Goal: Obtain resource: Obtain resource

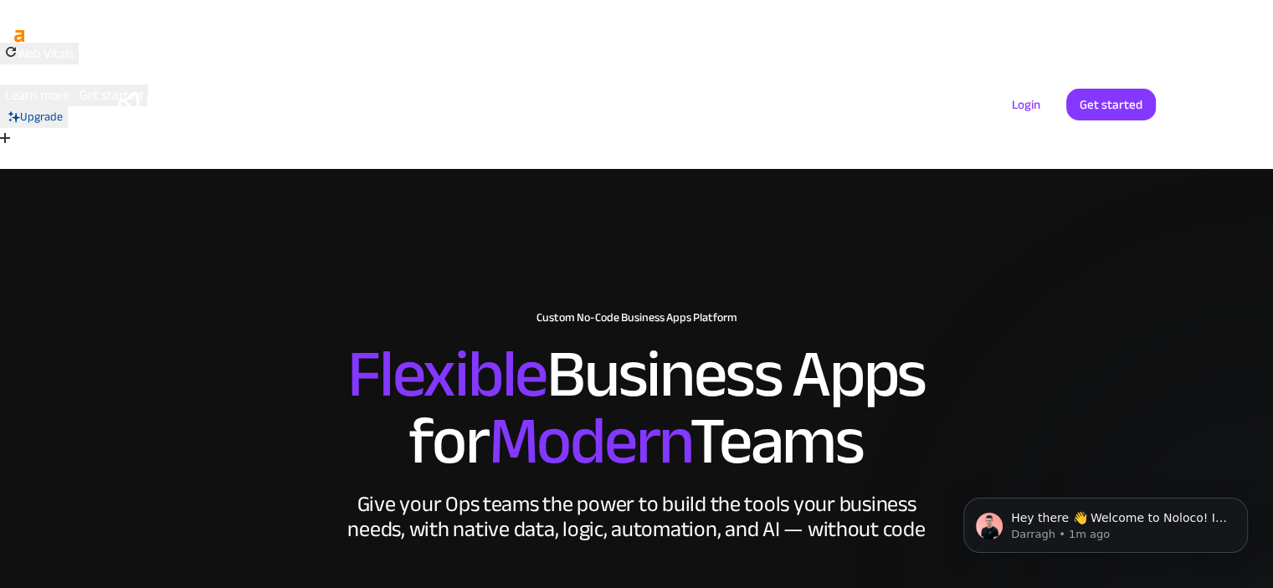
click at [787, 342] on h2 "Flexible Business Apps for Modern Teams" at bounding box center [637, 409] width 1038 height 134
click at [786, 342] on h2 "Flexible Business Apps for Modern Teams" at bounding box center [637, 409] width 1038 height 134
drag, startPoint x: 770, startPoint y: 247, endPoint x: 716, endPoint y: 268, distance: 57.5
click at [716, 342] on h2 "Flexible Business Apps for Modern Teams" at bounding box center [637, 409] width 1038 height 134
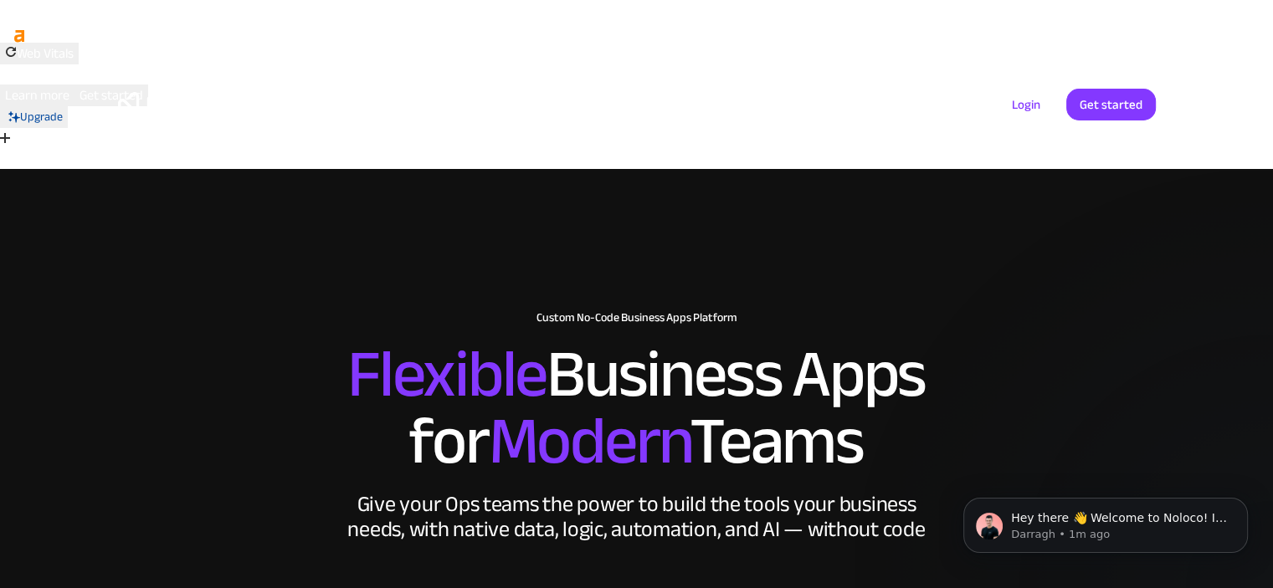
click at [716, 342] on h2 "Flexible Business Apps for Modern Teams" at bounding box center [637, 409] width 1038 height 134
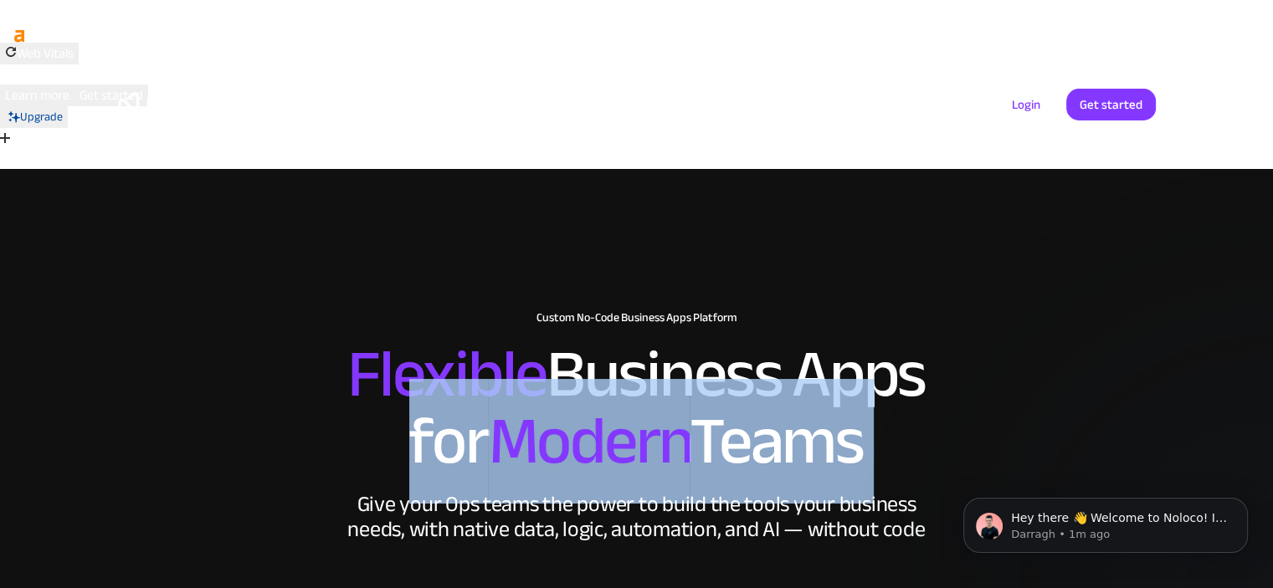
click at [716, 342] on h2 "Flexible Business Apps for Modern Teams" at bounding box center [637, 409] width 1038 height 134
drag, startPoint x: 716, startPoint y: 267, endPoint x: 458, endPoint y: 247, distance: 259.4
click at [458, 342] on h2 "Flexible Business Apps for Modern Teams" at bounding box center [637, 409] width 1038 height 134
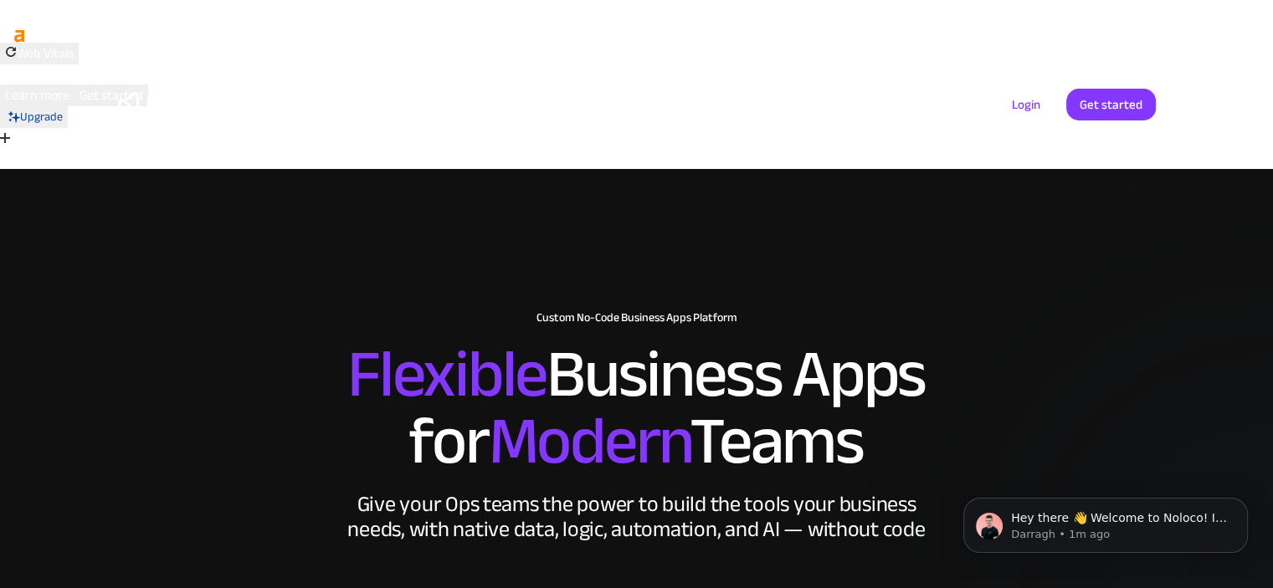
click at [452, 312] on span "Flexible" at bounding box center [446, 374] width 199 height 125
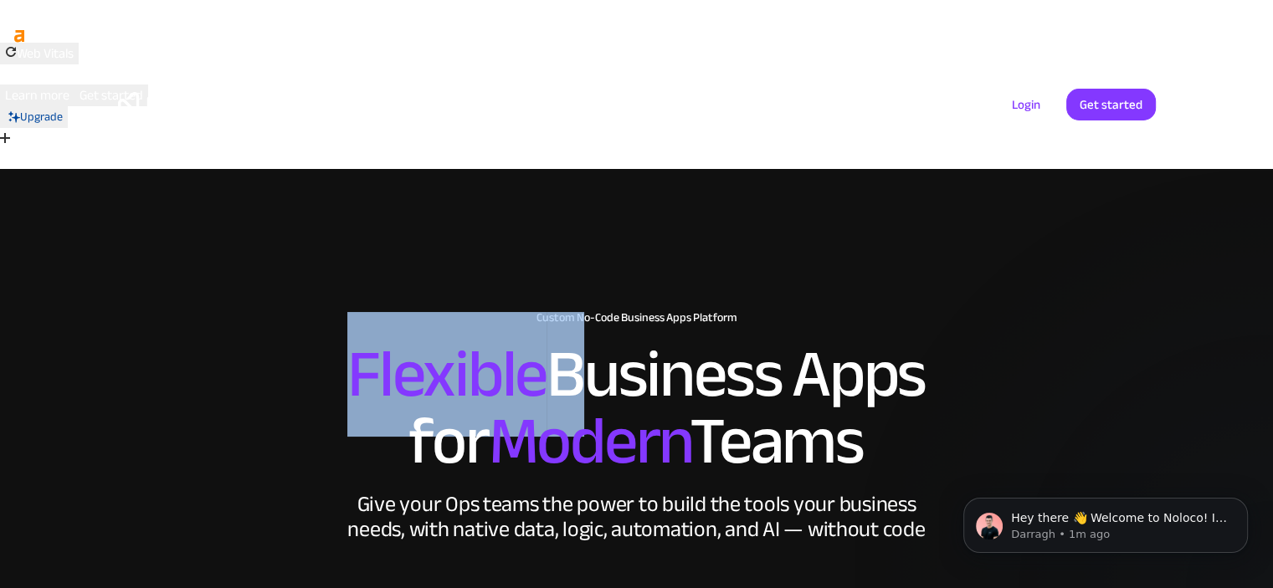
click at [452, 312] on span "Flexible" at bounding box center [446, 374] width 199 height 125
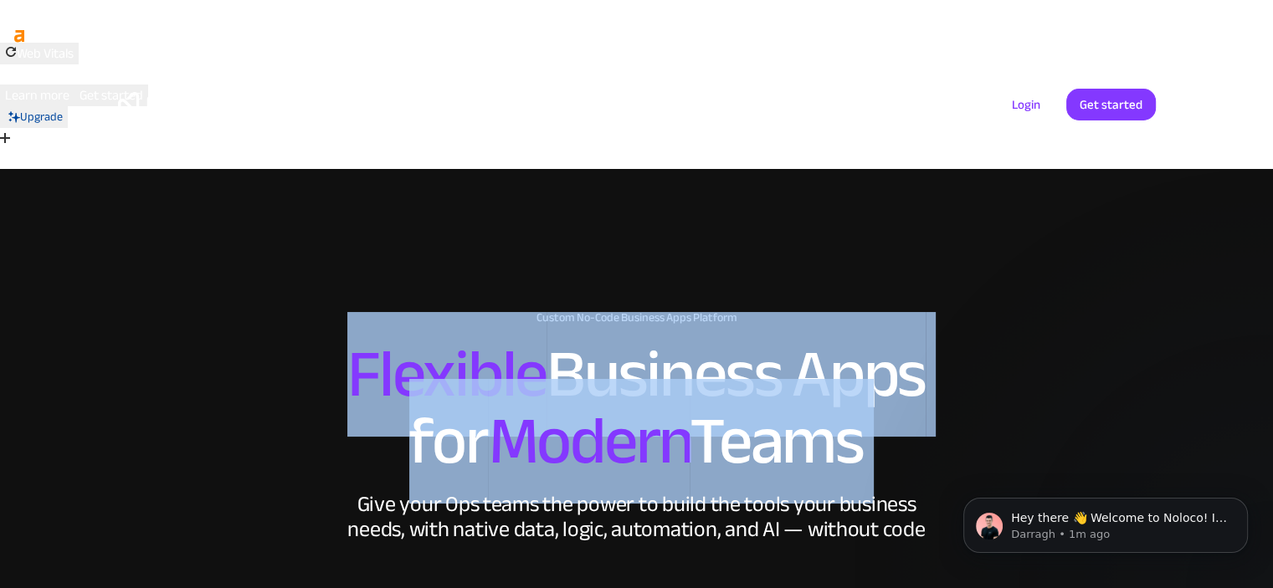
drag, startPoint x: 452, startPoint y: 228, endPoint x: 684, endPoint y: 297, distance: 242.0
click at [684, 342] on h2 "Flexible Business Apps for Modern Teams" at bounding box center [637, 409] width 1038 height 134
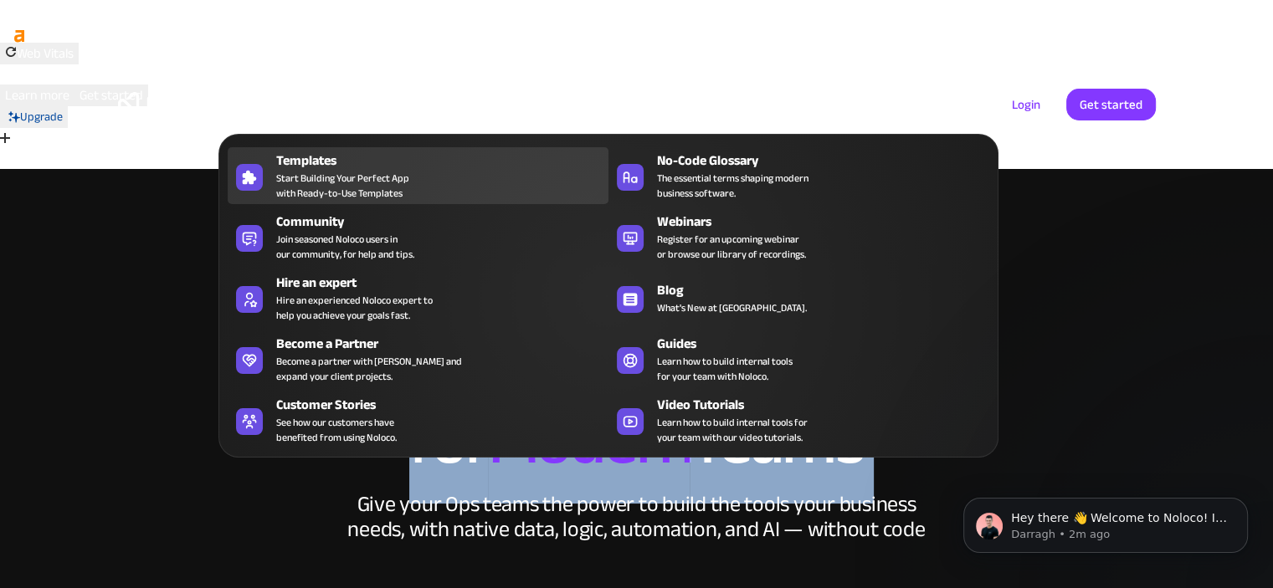
click at [479, 186] on div "Templates Start Building Your Perfect App with Ready-to-Use Templates" at bounding box center [438, 176] width 324 height 50
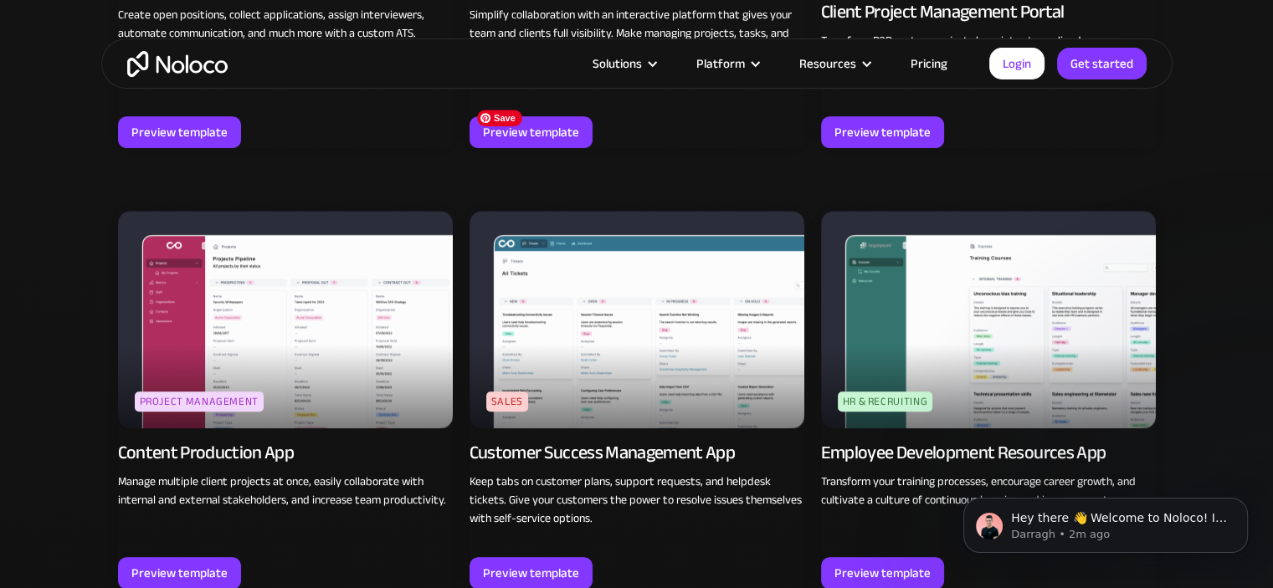
scroll to position [1671, 0]
